Goal: Task Accomplishment & Management: Manage account settings

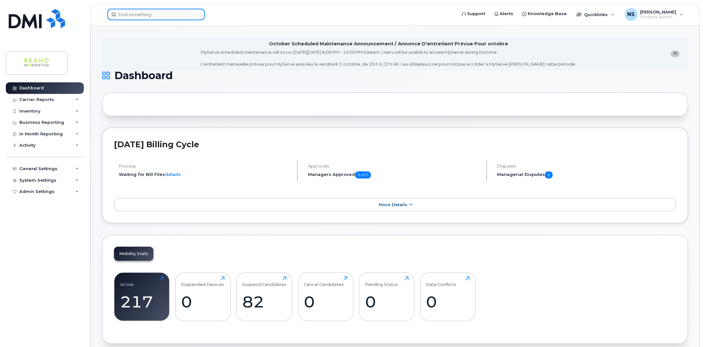
click at [143, 17] on input at bounding box center [156, 15] width 98 height 12
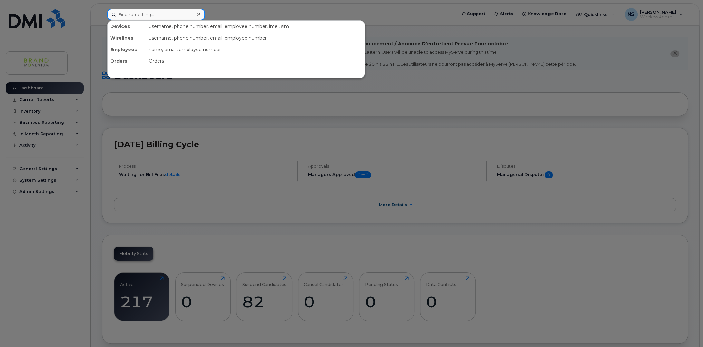
paste input "4379611718"
type input "4379611718"
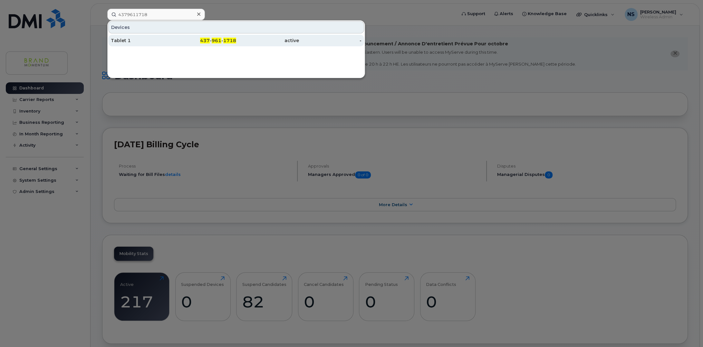
click at [130, 43] on div "Tablet 1" at bounding box center [142, 40] width 63 height 6
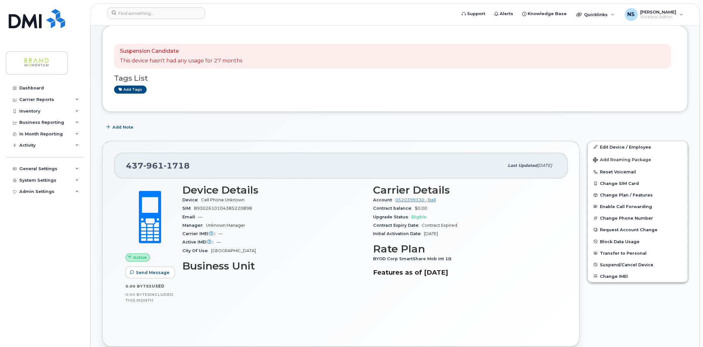
scroll to position [64, 0]
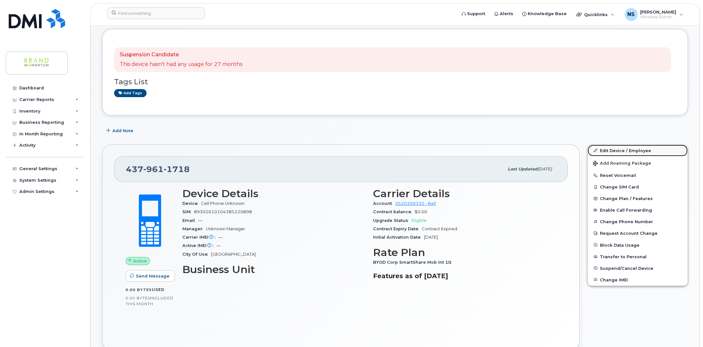
click at [632, 150] on link "Edit Device / Employee" at bounding box center [637, 151] width 100 height 12
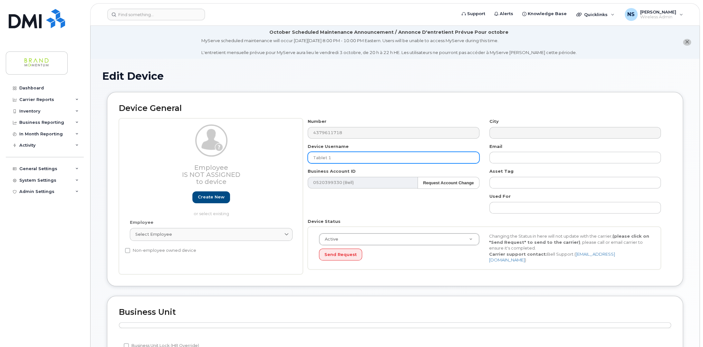
click at [340, 158] on input "Tablet 1" at bounding box center [393, 158] width 171 height 12
drag, startPoint x: 340, startPoint y: 158, endPoint x: 283, endPoint y: 159, distance: 57.0
click at [283, 159] on div "Employee Is not assigned to device Create new or select existing Employee Selec…" at bounding box center [395, 197] width 552 height 156
paste input "JVF Mississauga Oakville"
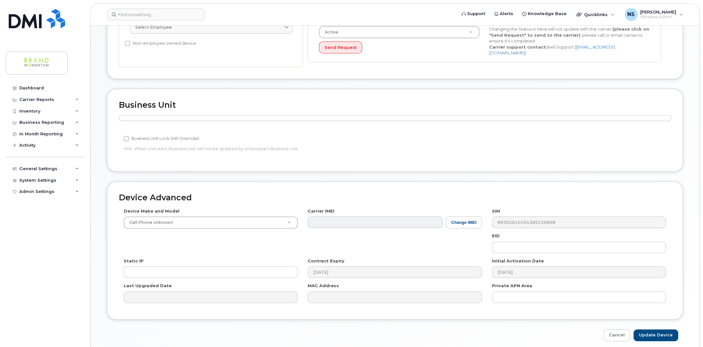
scroll to position [228, 0]
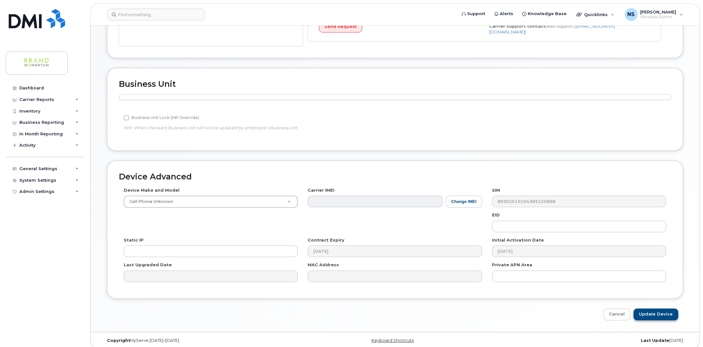
type input "JVF Mississauga Oakville"
click at [665, 313] on input "Update Device" at bounding box center [655, 315] width 45 height 12
type input "Saving..."
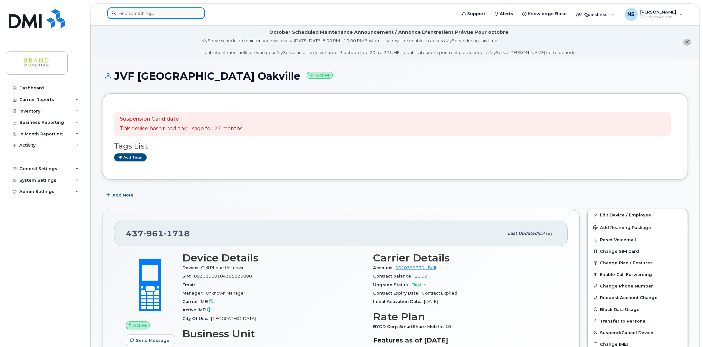
click at [153, 12] on input at bounding box center [156, 13] width 98 height 12
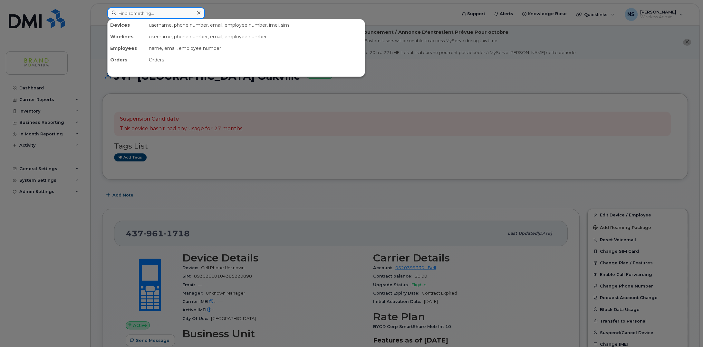
paste input "4379610453"
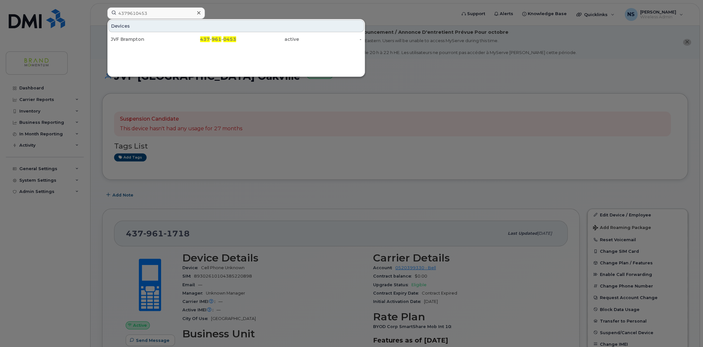
click at [249, 72] on div "Devices JVF Brampton 437 - 961 - 0453 active -" at bounding box center [236, 48] width 258 height 58
drag, startPoint x: 160, startPoint y: 13, endPoint x: 17, endPoint y: 14, distance: 142.7
click at [102, 12] on div "4379610453 Devices JVF Brampton 437 - 961 - 0453 active -" at bounding box center [279, 14] width 355 height 14
paste input "65"
type input "4379610465"
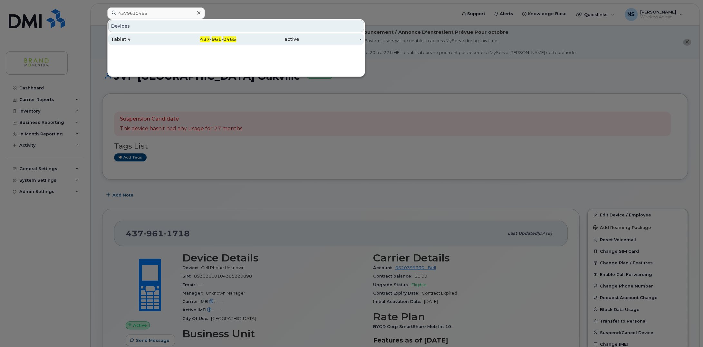
click at [129, 35] on div "Tablet 4" at bounding box center [142, 39] width 63 height 12
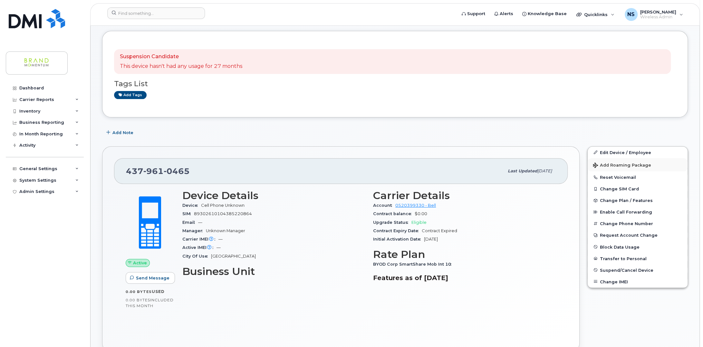
scroll to position [64, 0]
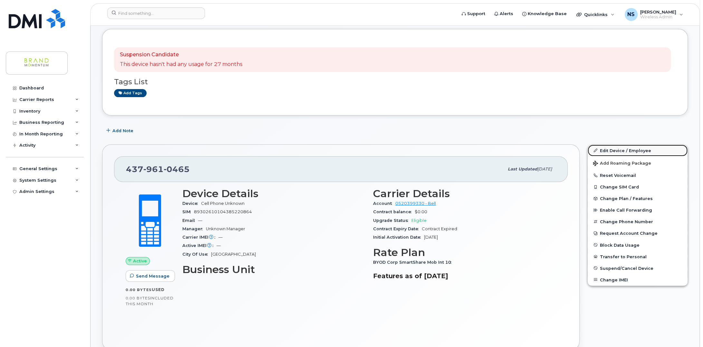
click at [621, 146] on link "Edit Device / Employee" at bounding box center [637, 151] width 100 height 12
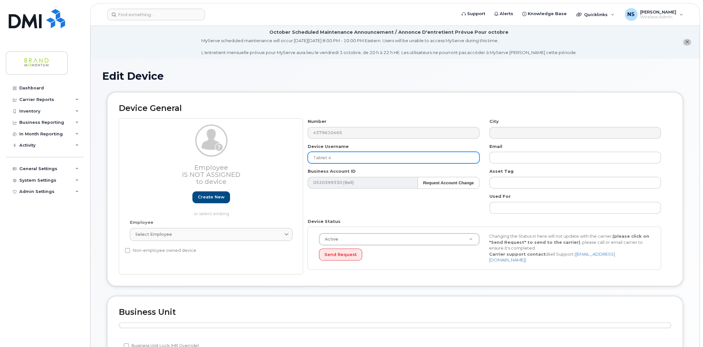
drag, startPoint x: 326, startPoint y: 158, endPoint x: 246, endPoint y: 160, distance: 80.2
click at [246, 160] on div "Employee Is not assigned to device Create new or select existing Employee Selec…" at bounding box center [395, 197] width 552 height 156
paste input "JVF Ottawa"
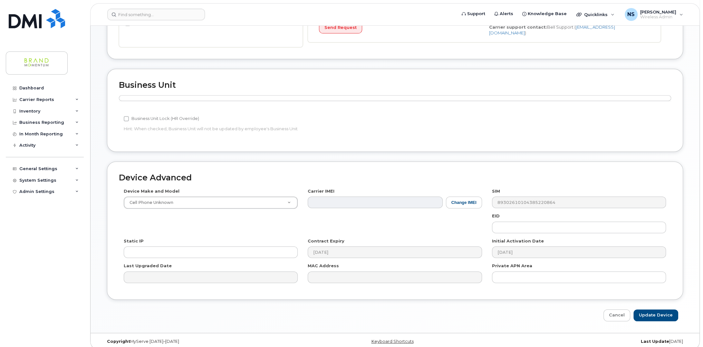
scroll to position [228, 0]
type input "JVF Ottawa"
click at [650, 309] on input "Update Device" at bounding box center [655, 315] width 45 height 12
type input "Saving..."
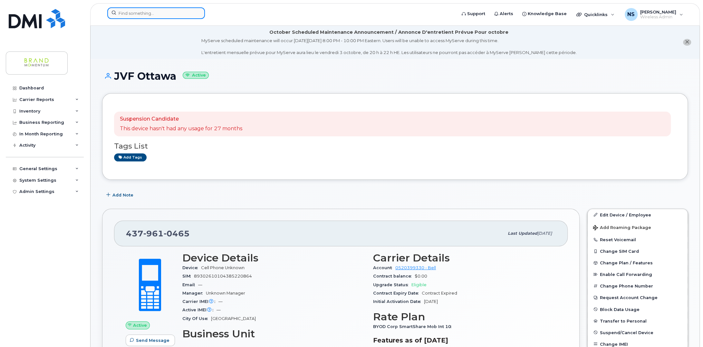
click at [129, 15] on input at bounding box center [156, 13] width 98 height 12
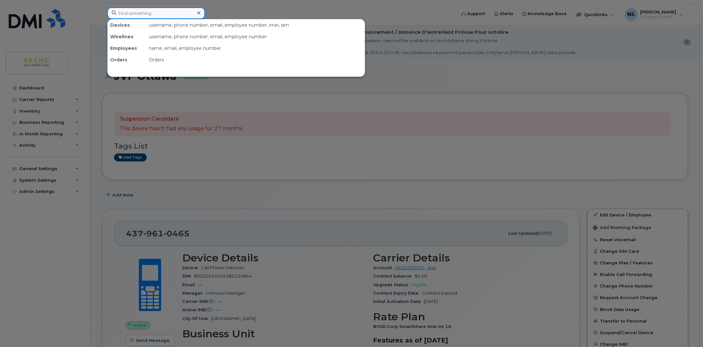
paste input "4379610860"
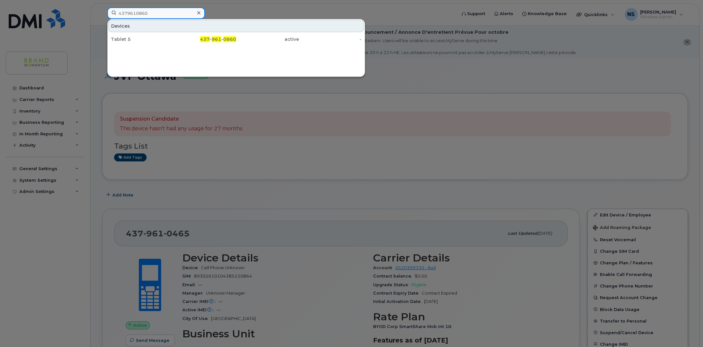
type input "4379610860"
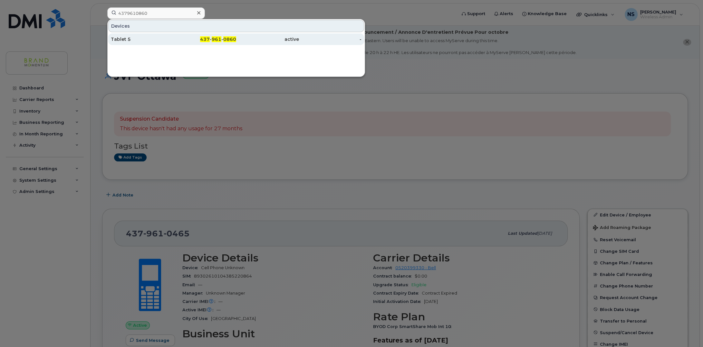
click at [130, 38] on div "Tablet 5" at bounding box center [142, 39] width 63 height 6
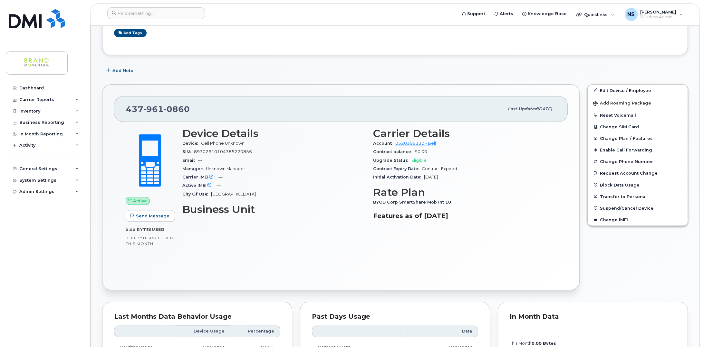
scroll to position [129, 0]
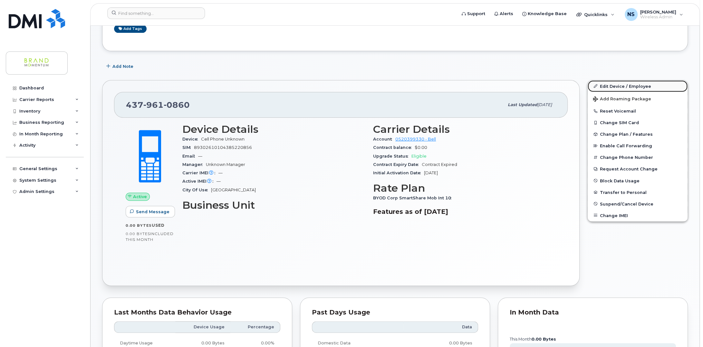
drag, startPoint x: 626, startPoint y: 84, endPoint x: 621, endPoint y: 85, distance: 4.8
click at [626, 84] on link "Edit Device / Employee" at bounding box center [637, 87] width 100 height 12
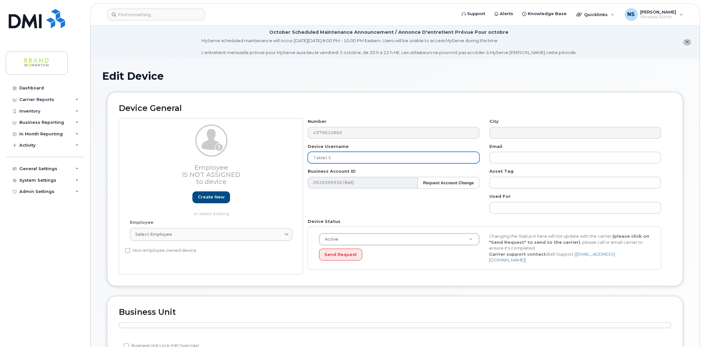
drag, startPoint x: 347, startPoint y: 160, endPoint x: 225, endPoint y: 156, distance: 121.8
click at [226, 155] on div "Employee Is not assigned to device Create new or select existing Employee Selec…" at bounding box center [395, 197] width 552 height 156
paste input "JVF GTA Central"
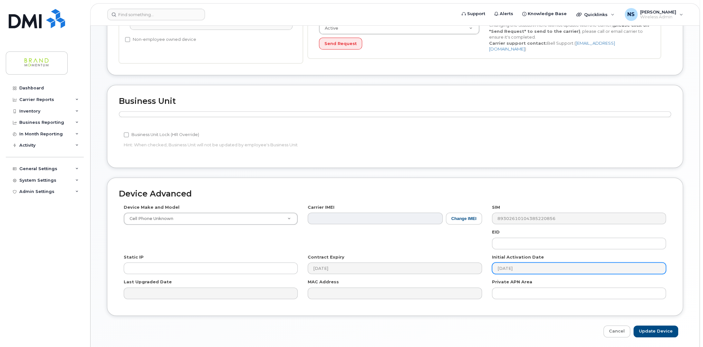
scroll to position [228, 0]
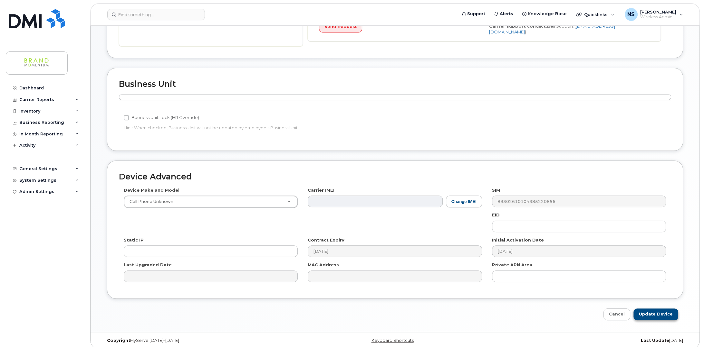
type input "JVF GTA Central"
click at [663, 309] on input "Update Device" at bounding box center [655, 315] width 45 height 12
type input "Saving..."
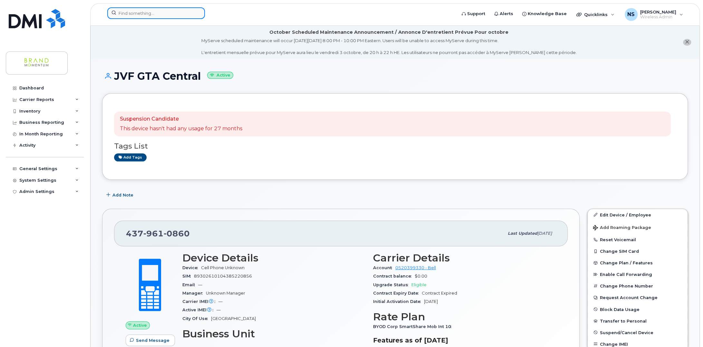
click at [138, 12] on input at bounding box center [156, 13] width 98 height 12
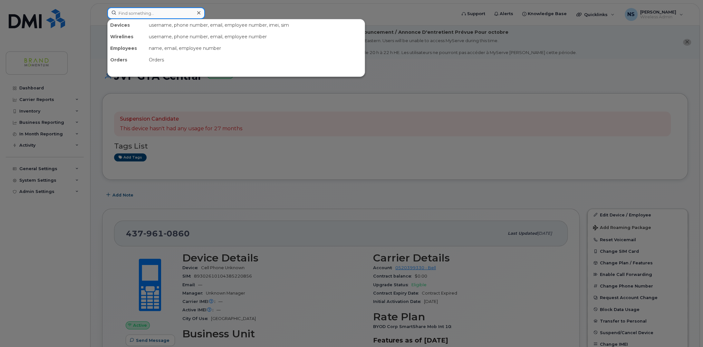
paste input "4379611207"
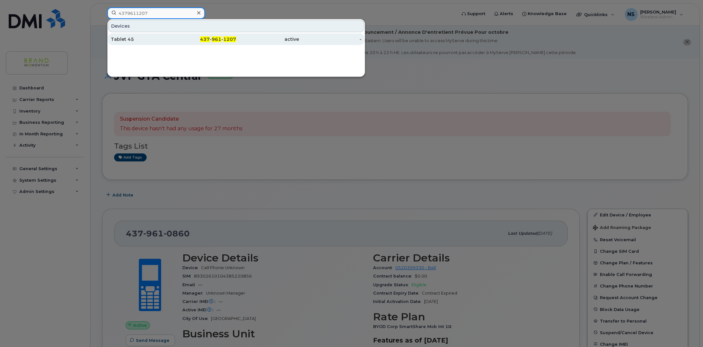
type input "4379611207"
click at [130, 37] on div "Tablet 45" at bounding box center [142, 39] width 63 height 6
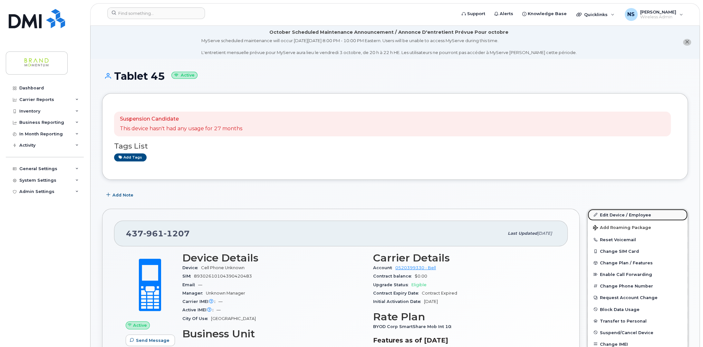
click at [610, 214] on link "Edit Device / Employee" at bounding box center [637, 215] width 100 height 12
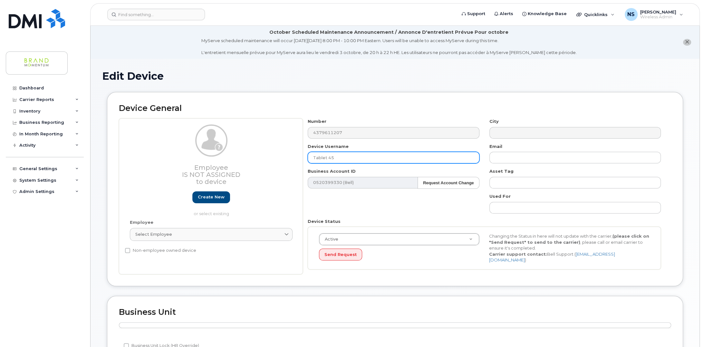
drag, startPoint x: 356, startPoint y: 156, endPoint x: 222, endPoint y: 147, distance: 134.6
click at [222, 147] on div "Employee Is not assigned to device Create new or select existing Employee Selec…" at bounding box center [395, 197] width 552 height 156
paste input "JVF GTA Core"
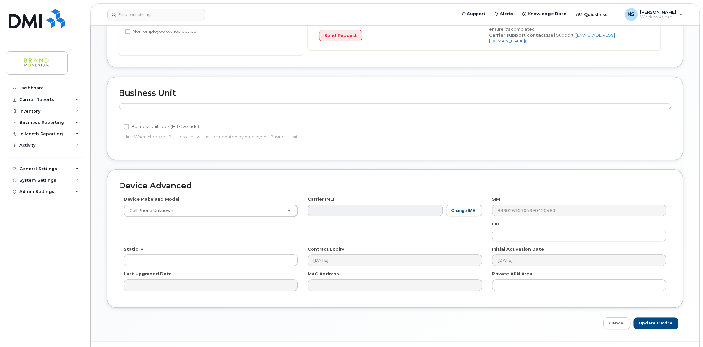
scroll to position [225, 0]
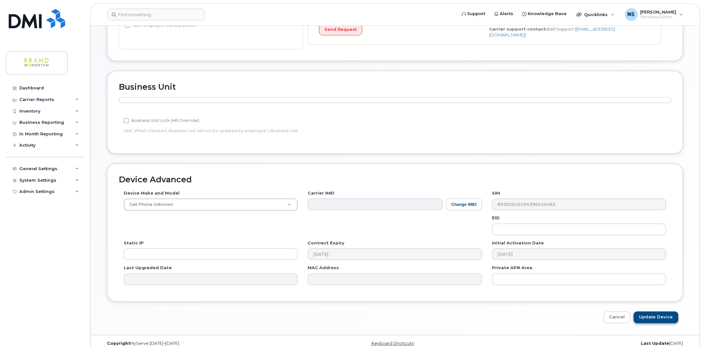
type input "JVF GTA Core"
click at [670, 315] on input "Update Device" at bounding box center [655, 318] width 45 height 12
type input "Saving..."
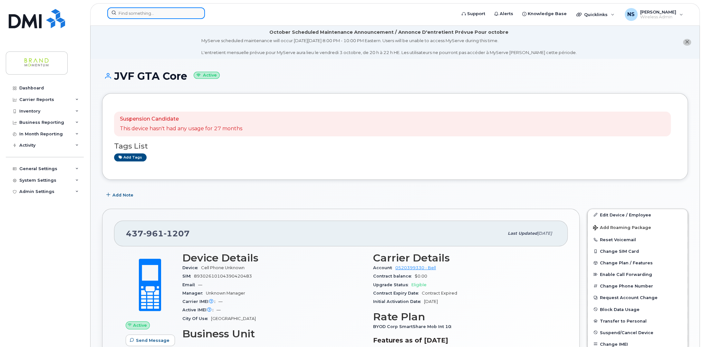
click at [149, 17] on input at bounding box center [156, 13] width 98 height 12
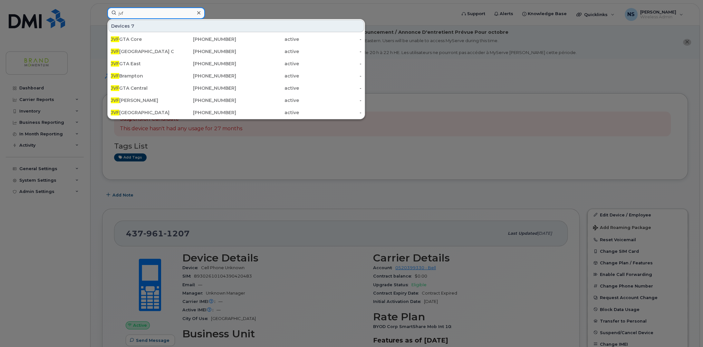
type input "jvf"
click at [264, 8] on div at bounding box center [351, 173] width 703 height 347
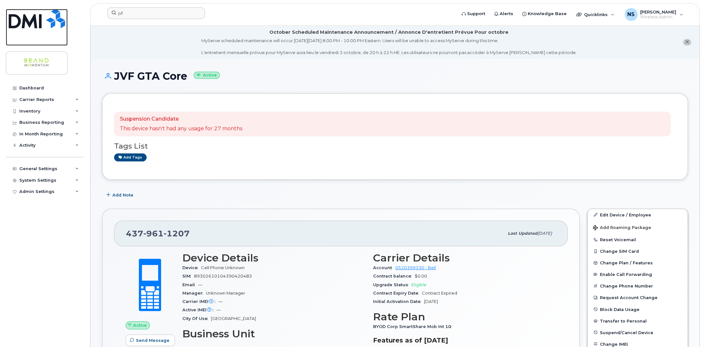
click at [25, 25] on img at bounding box center [37, 18] width 56 height 19
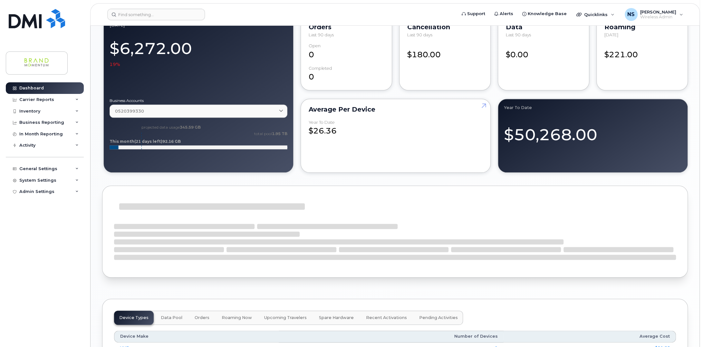
scroll to position [547, 0]
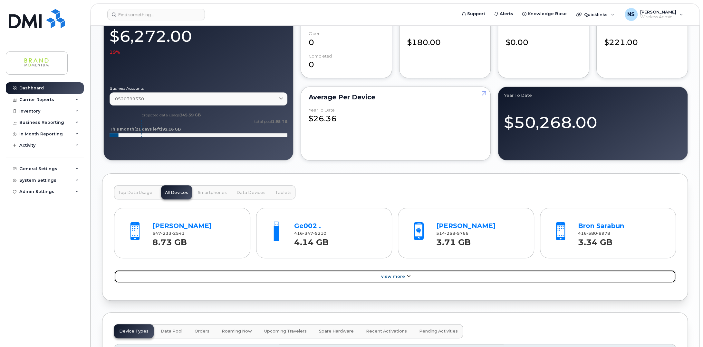
click at [390, 274] on span "View More" at bounding box center [393, 276] width 24 height 5
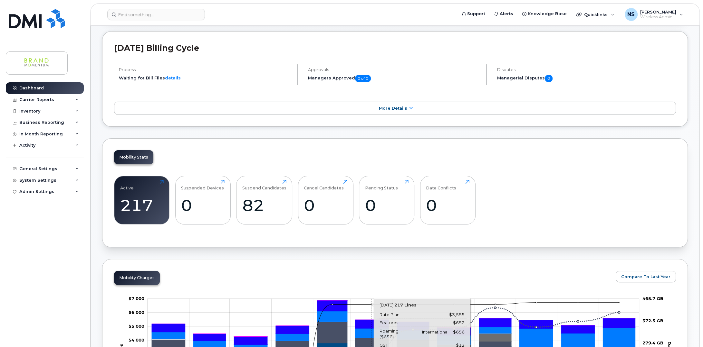
scroll to position [0, 0]
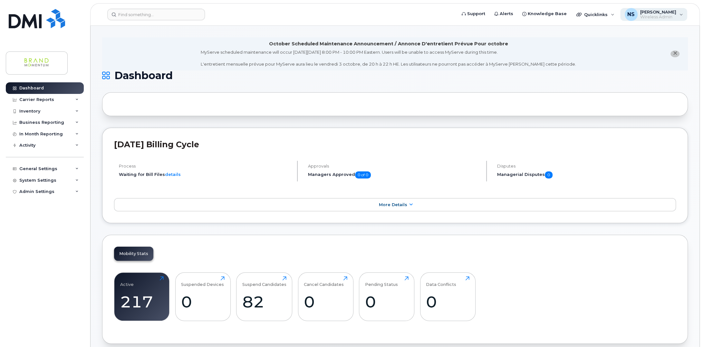
click at [670, 14] on span "[PERSON_NAME]" at bounding box center [658, 11] width 36 height 5
click at [621, 67] on div "Sign out" at bounding box center [640, 67] width 93 height 12
